Goal: Information Seeking & Learning: Find specific fact

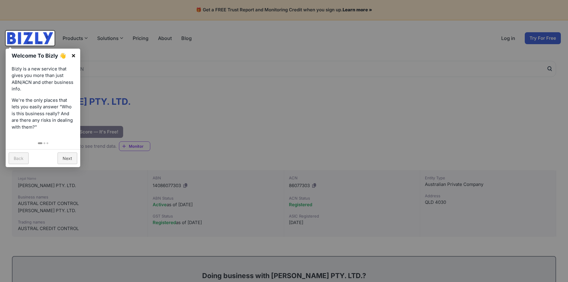
click at [74, 58] on link "×" at bounding box center [73, 55] width 13 height 13
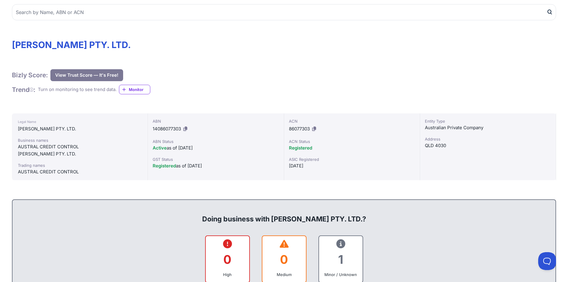
scroll to position [70, 0]
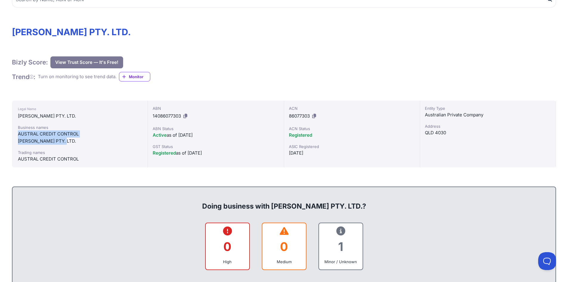
drag, startPoint x: 16, startPoint y: 131, endPoint x: 71, endPoint y: 143, distance: 55.9
click at [71, 143] on div "Legal Name [PERSON_NAME] PTY. LTD. Business names AUSTRAL CREDIT CONTROL [PERSO…" at bounding box center [80, 134] width 136 height 67
copy div "AUSTRAL CREDIT CONTROL [PERSON_NAME] PTY. LTD."
drag, startPoint x: 288, startPoint y: 134, endPoint x: 317, endPoint y: 135, distance: 29.3
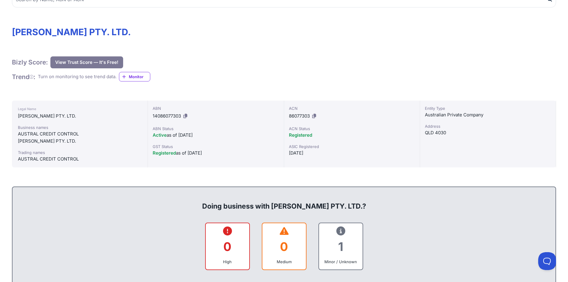
click at [317, 135] on div "ACN 86077303 ACN Status Registered ASIC Registered [DATE]" at bounding box center [352, 134] width 136 height 67
click at [325, 137] on div "Registered" at bounding box center [352, 135] width 126 height 7
click at [187, 116] on icon at bounding box center [186, 116] width 4 height 4
